Goal: Register for event/course

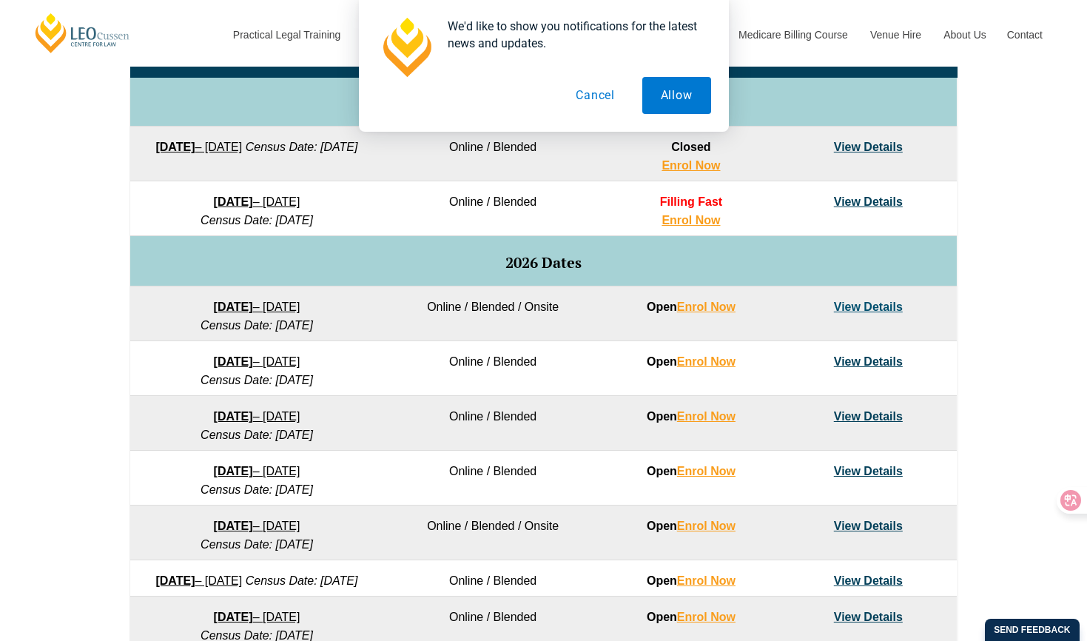
click at [614, 100] on button "Cancel" at bounding box center [595, 95] width 76 height 37
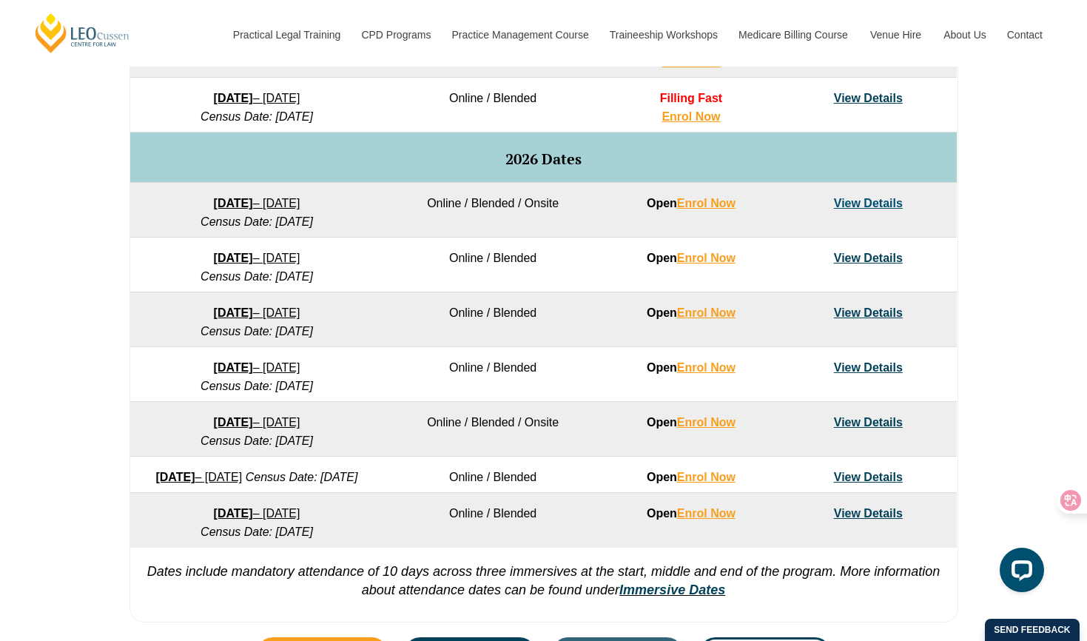
scroll to position [877, 0]
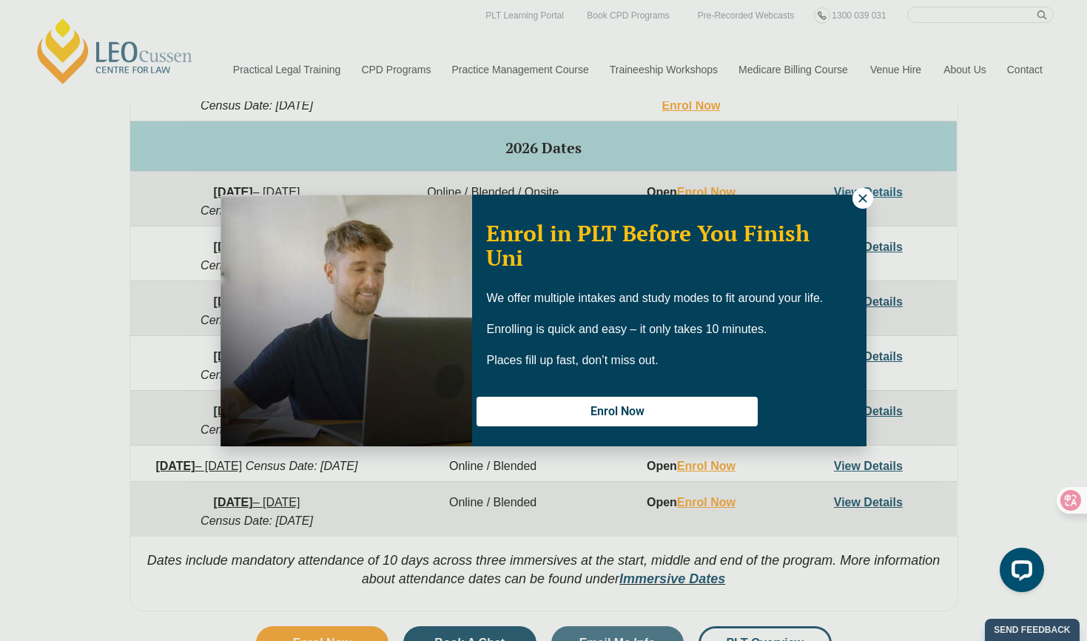
click at [863, 205] on button at bounding box center [862, 198] width 21 height 21
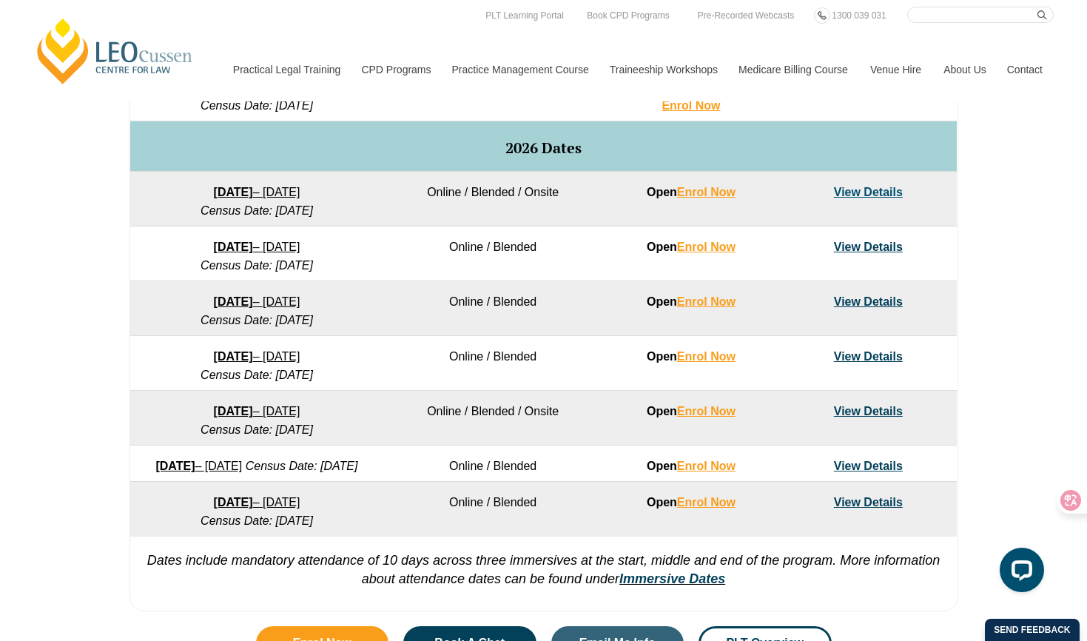
click at [846, 297] on link "View Details" at bounding box center [868, 301] width 69 height 13
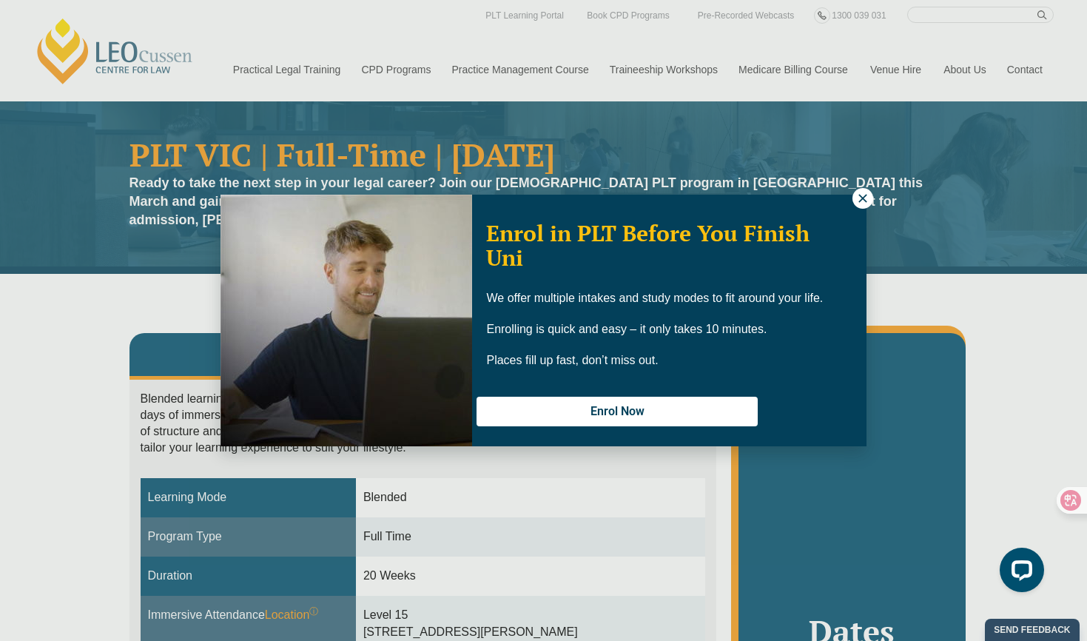
click at [866, 195] on icon at bounding box center [862, 198] width 8 height 8
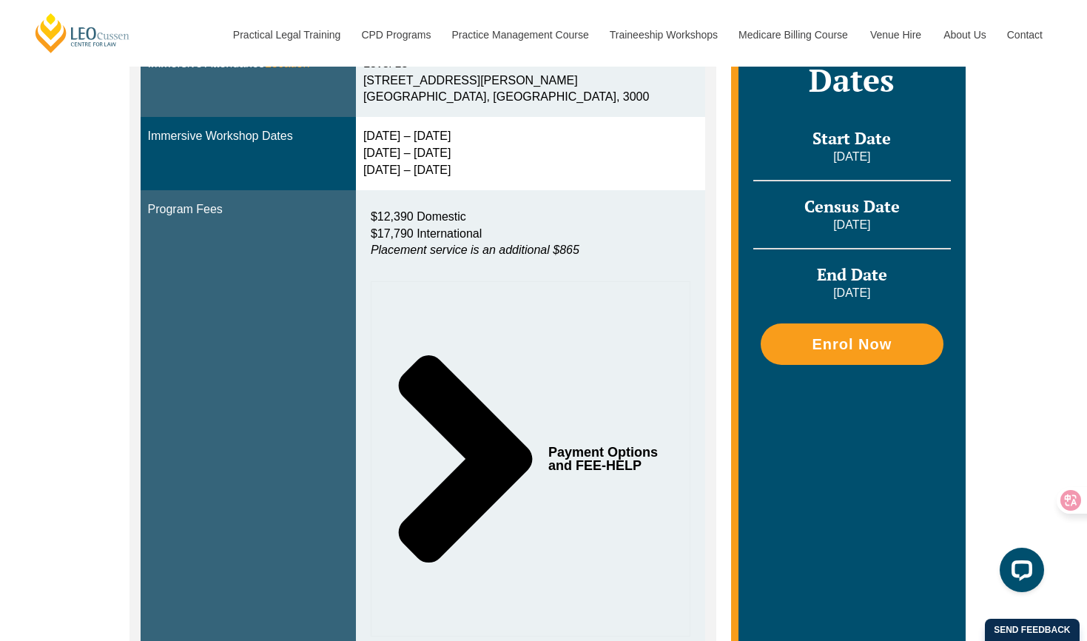
scroll to position [550, 0]
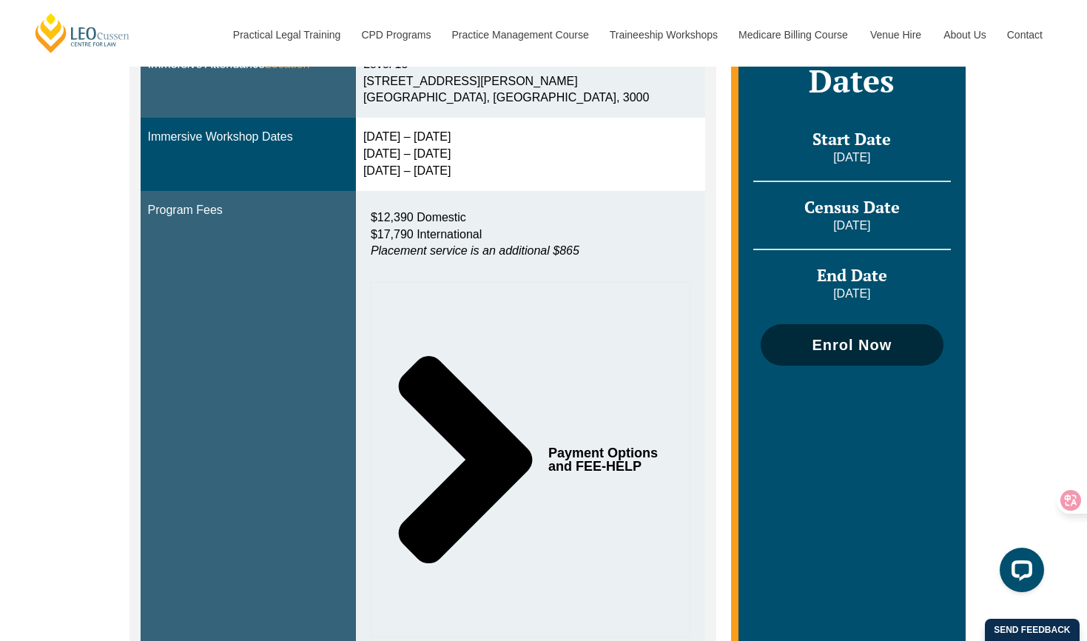
click at [854, 337] on span "Enrol Now" at bounding box center [852, 344] width 80 height 15
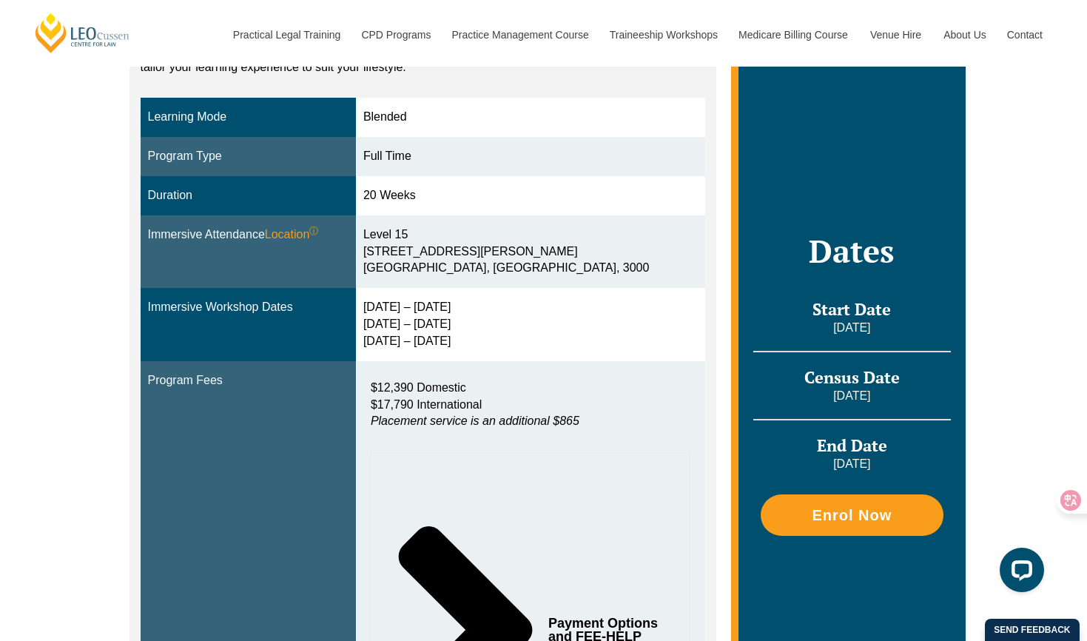
scroll to position [364, 0]
